Goal: Learn about a topic: Learn about a topic

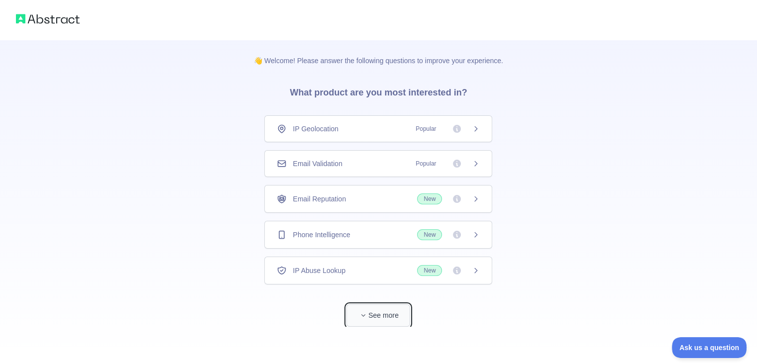
click at [371, 309] on button "See more" at bounding box center [379, 316] width 64 height 22
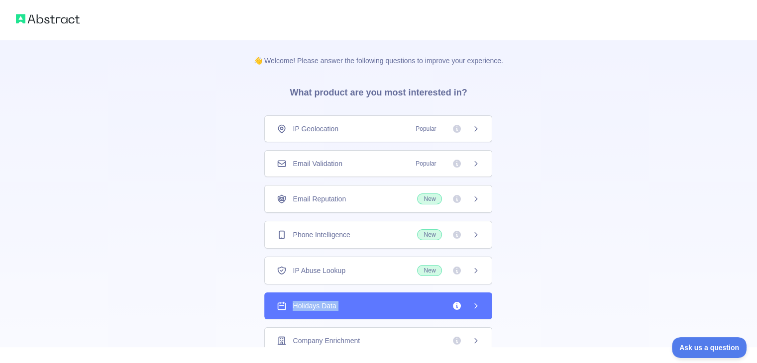
click at [371, 309] on div "Holidays Data" at bounding box center [378, 306] width 203 height 10
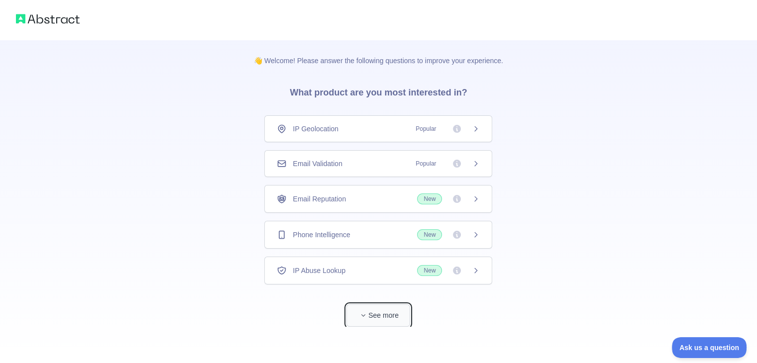
click at [375, 310] on button "See more" at bounding box center [379, 316] width 64 height 22
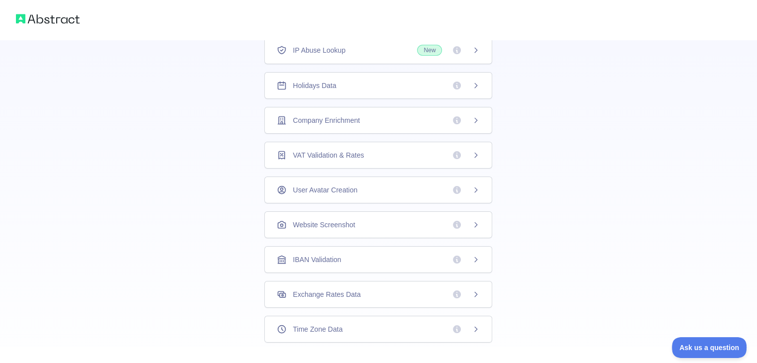
scroll to position [270, 0]
